Goal: Information Seeking & Learning: Learn about a topic

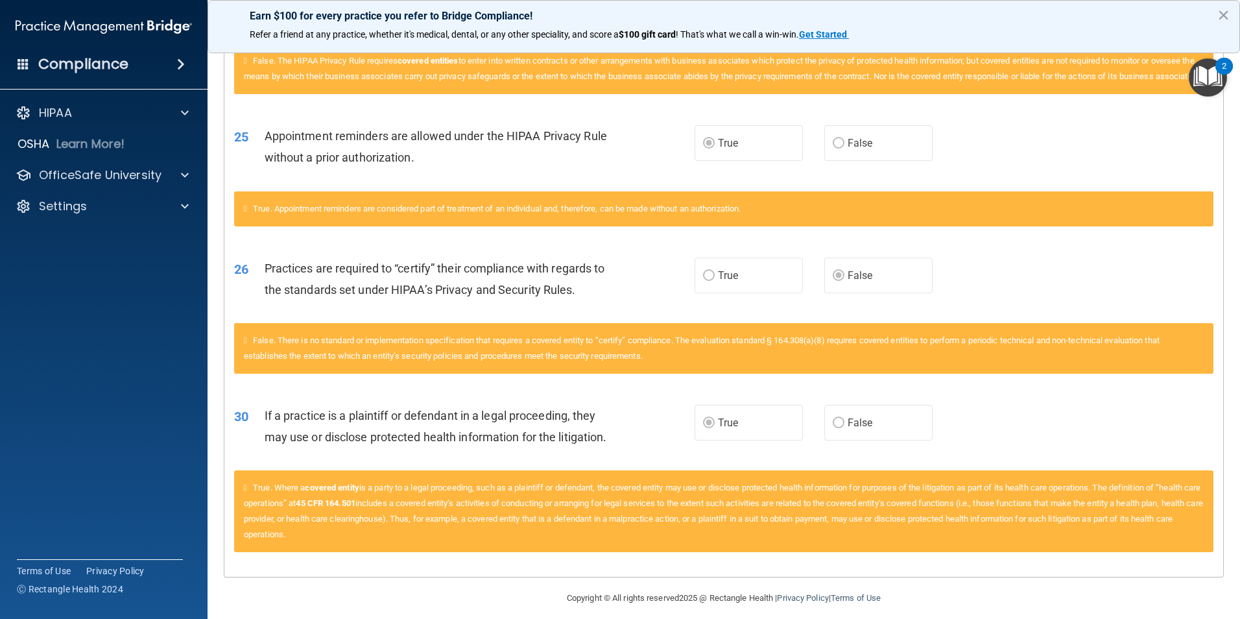
scroll to position [1669, 0]
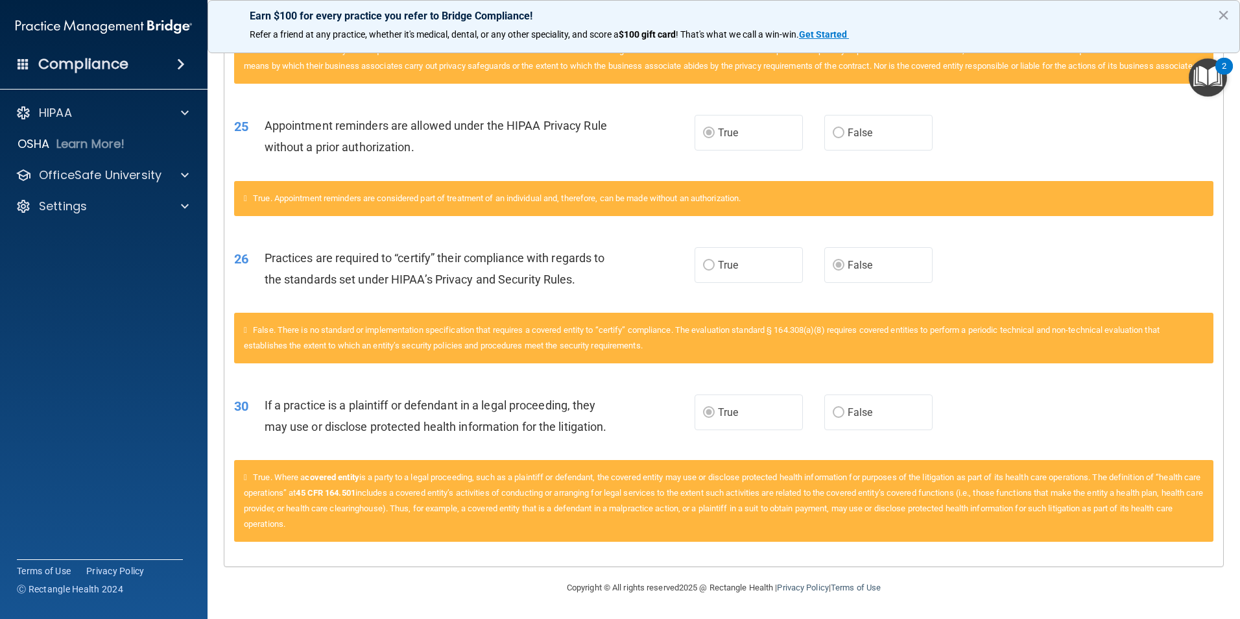
click at [415, 489] on span "True. Where a covered entity is a party to a legal proceeding, such as a plaint…" at bounding box center [723, 500] width 959 height 56
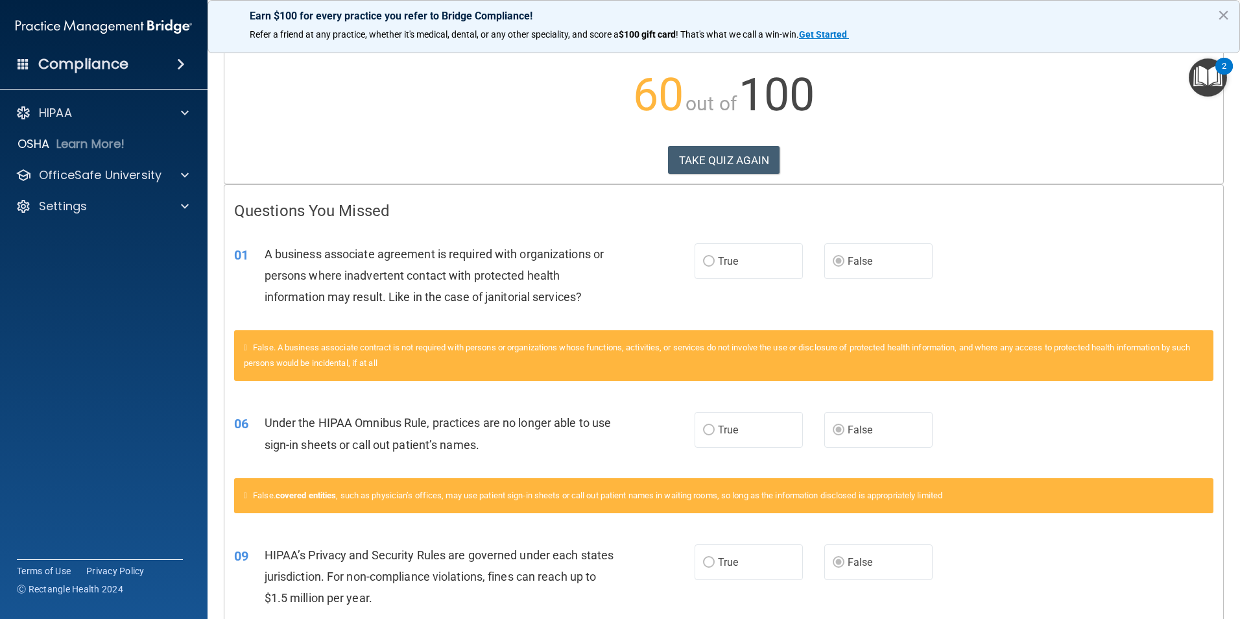
scroll to position [0, 0]
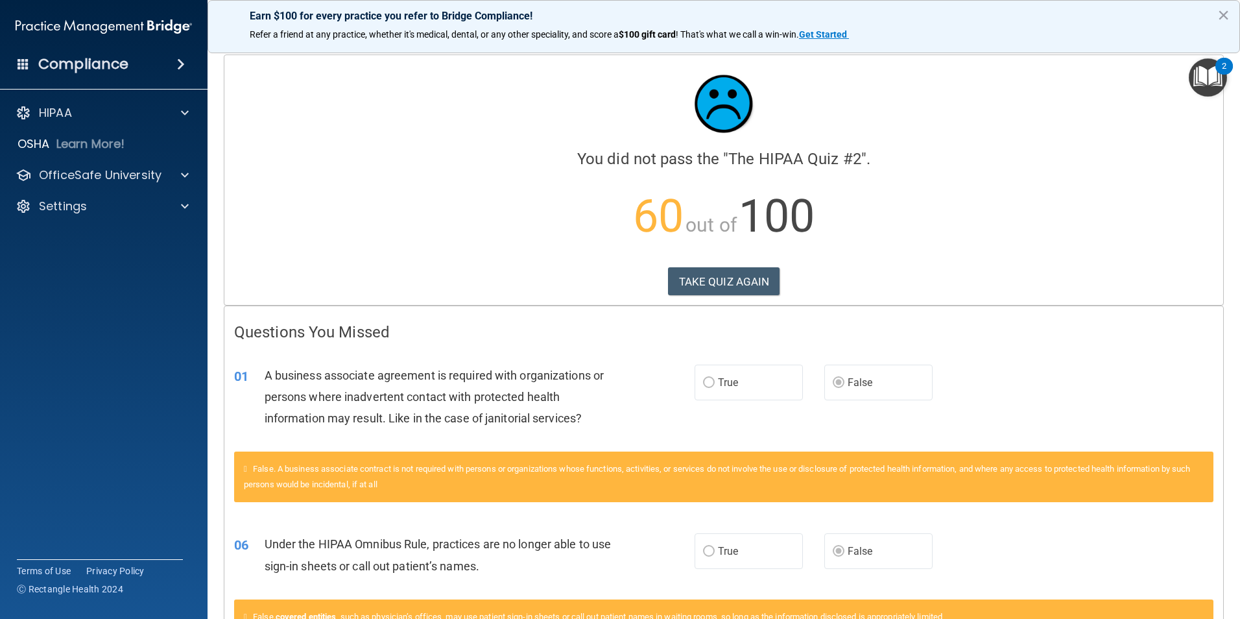
click at [1197, 70] on img "Open Resource Center, 2 new notifications" at bounding box center [1208, 77] width 38 height 38
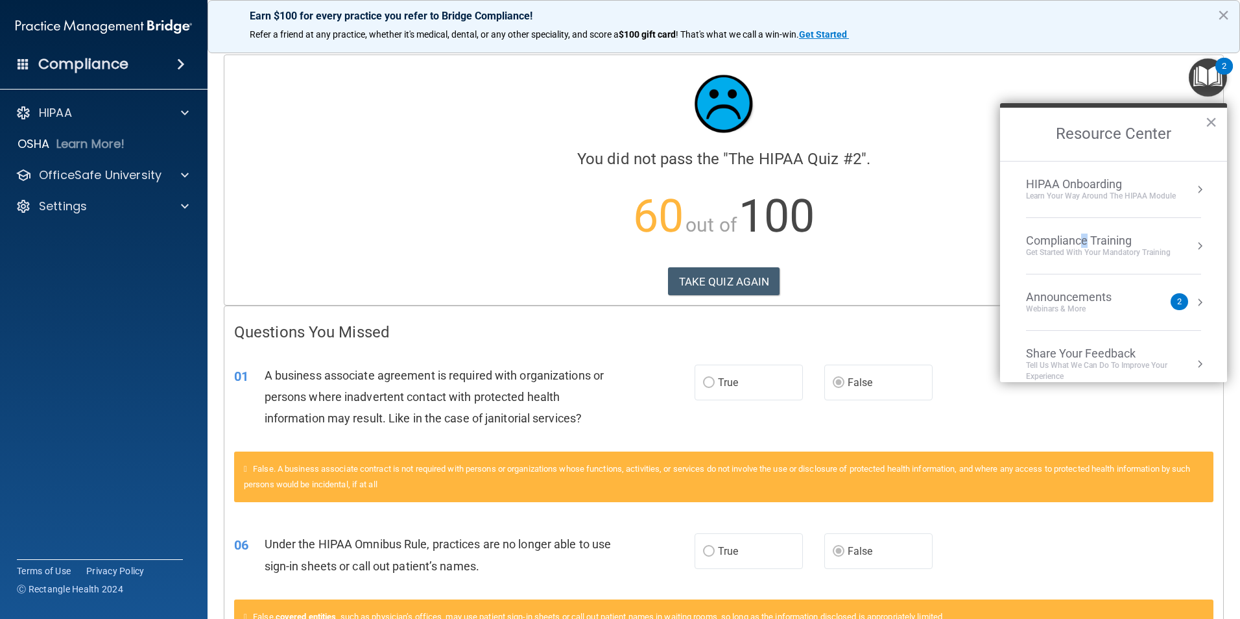
click at [1082, 243] on div "Compliance Training" at bounding box center [1098, 240] width 145 height 14
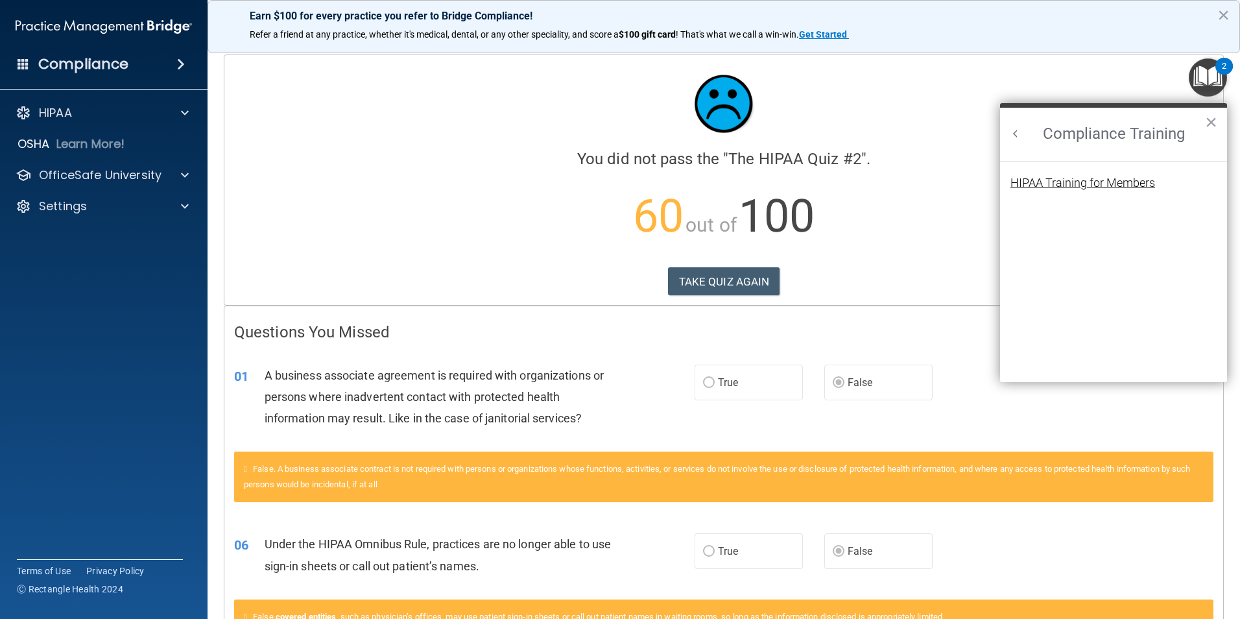
click at [1081, 177] on div "HIPAA Training for Members" at bounding box center [1082, 183] width 145 height 12
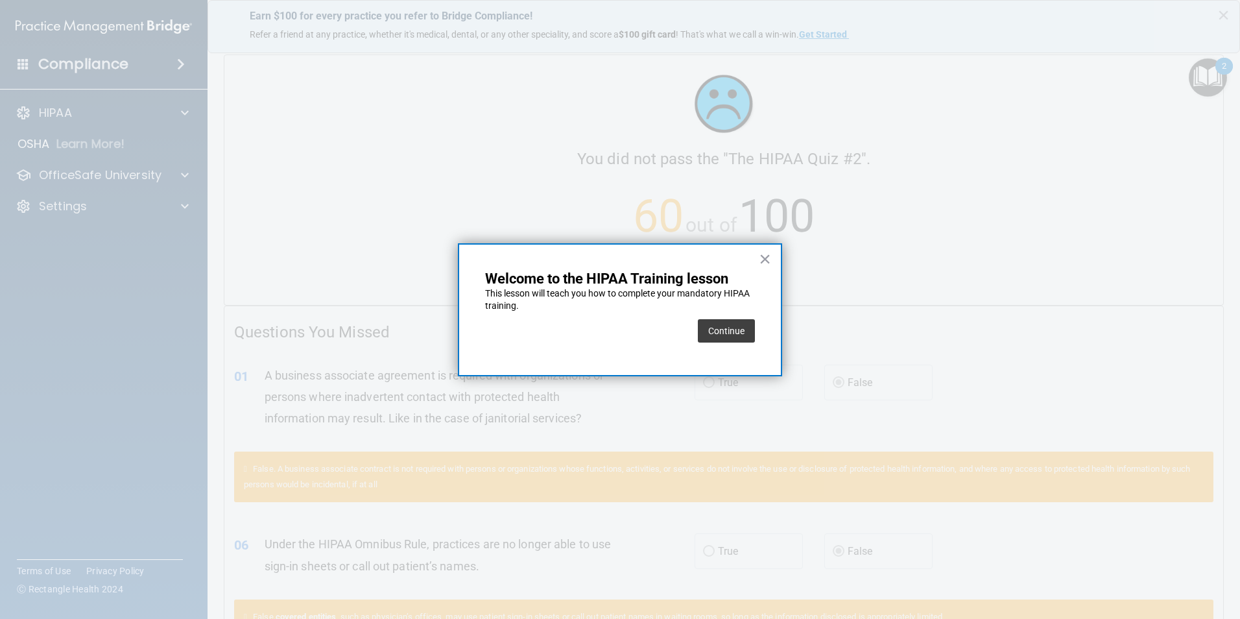
click at [740, 335] on button "Continue" at bounding box center [726, 330] width 57 height 23
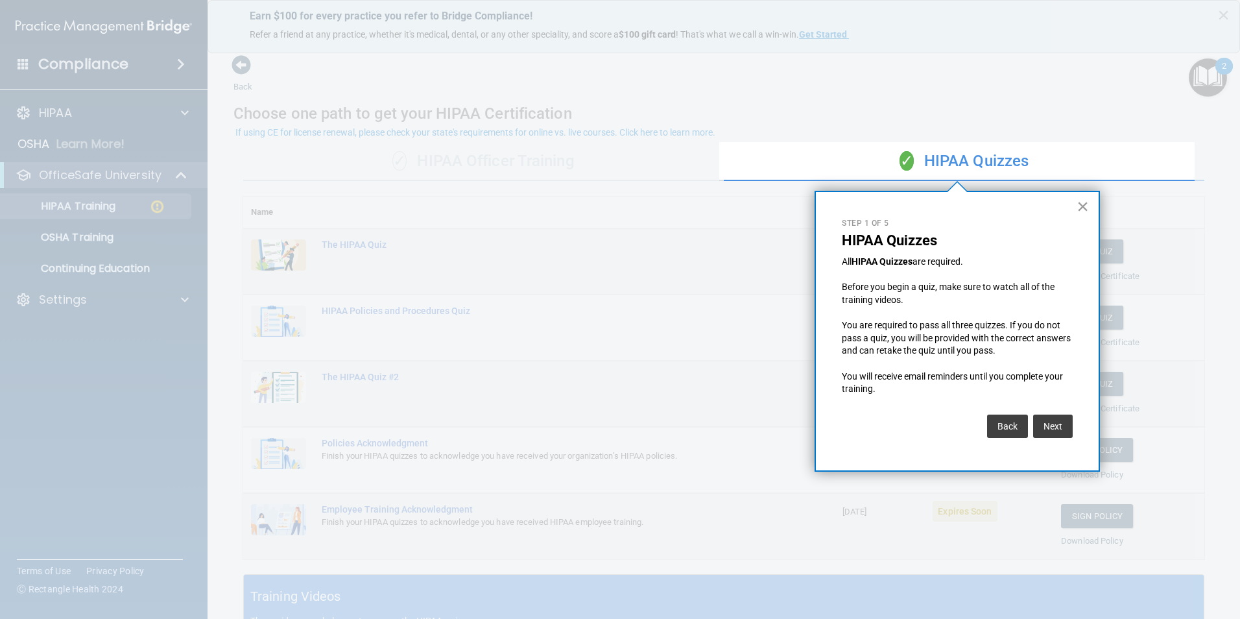
click at [1080, 197] on button "×" at bounding box center [1082, 206] width 12 height 21
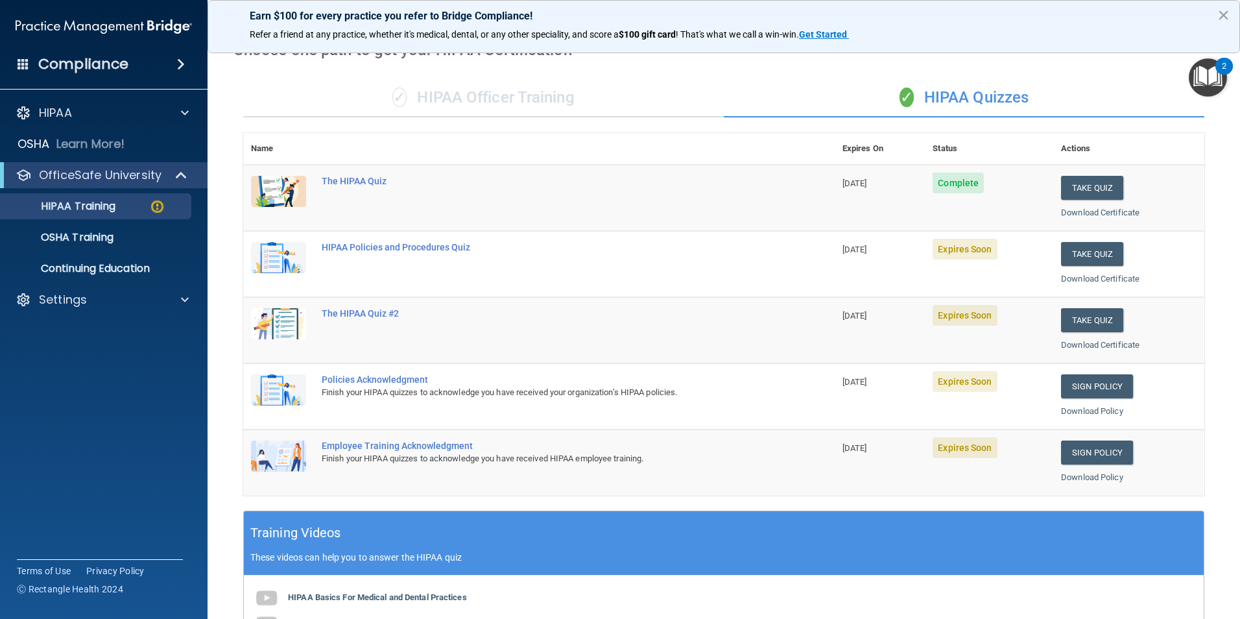
scroll to position [324, 0]
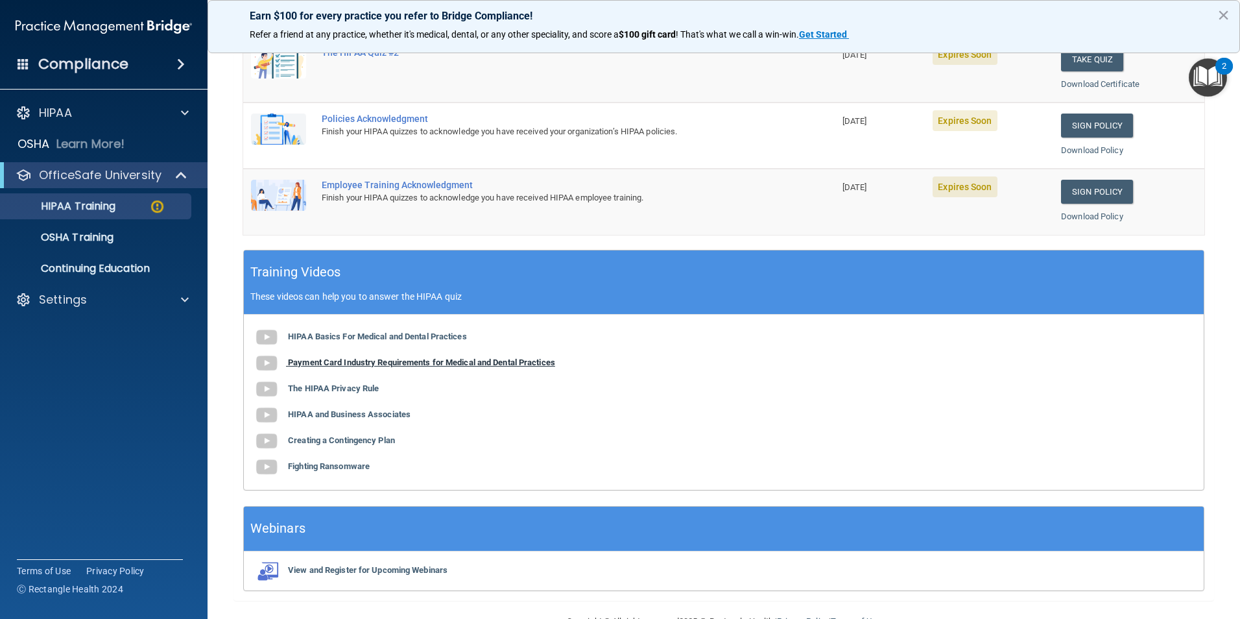
click at [483, 362] on b "Payment Card Industry Requirements for Medical and Dental Practices" at bounding box center [421, 362] width 267 height 10
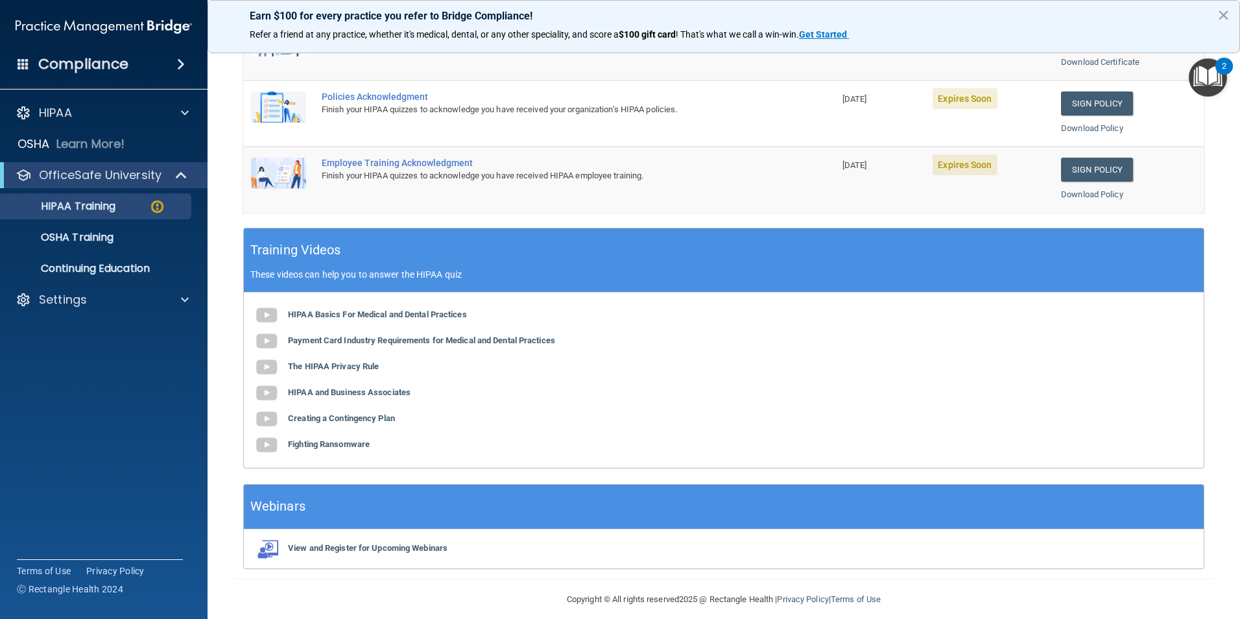
scroll to position [358, 0]
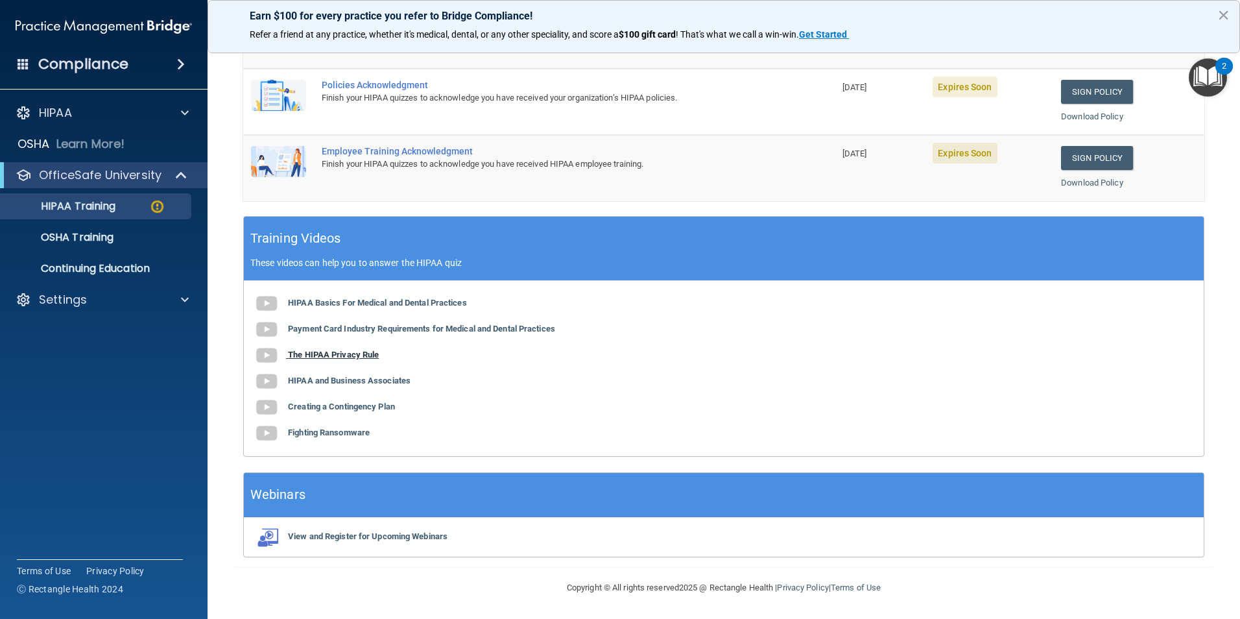
click at [368, 353] on b "The HIPAA Privacy Rule" at bounding box center [333, 355] width 91 height 10
